Goal: Transaction & Acquisition: Purchase product/service

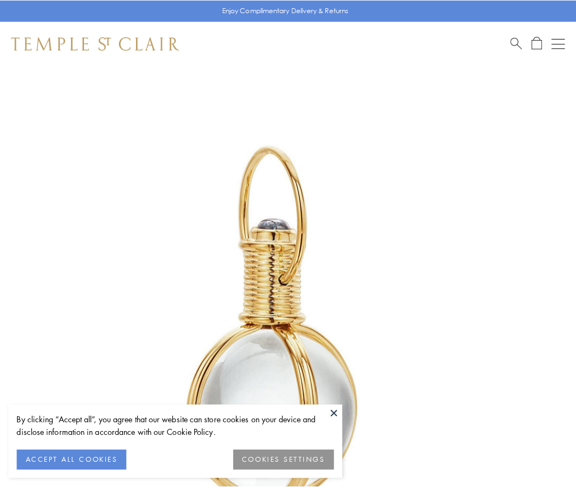
scroll to position [287, 0]
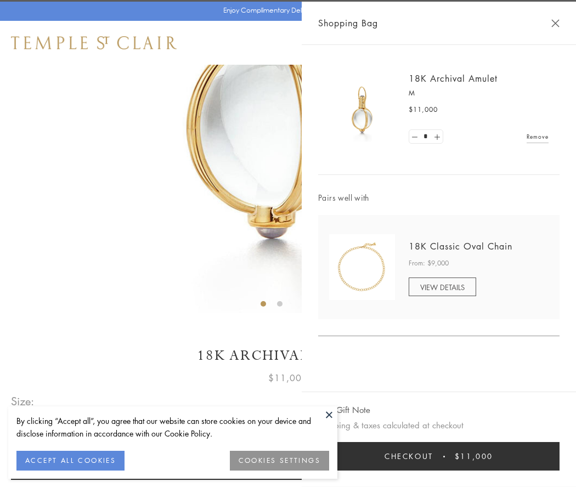
click at [439, 457] on button "Checkout $11,000" at bounding box center [438, 456] width 241 height 29
